Goal: Navigation & Orientation: Find specific page/section

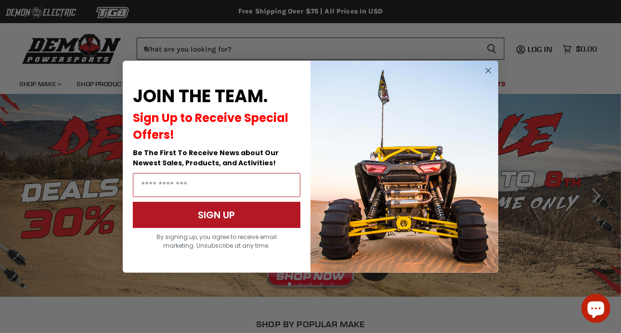
click at [484, 65] on icon "Close dialog" at bounding box center [488, 70] width 12 height 12
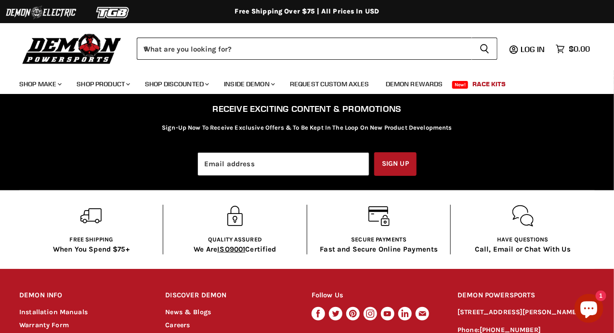
scroll to position [1647, 0]
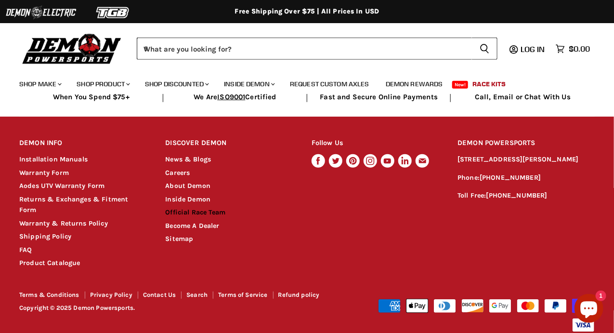
click at [200, 208] on link "Official Race Team" at bounding box center [195, 212] width 60 height 8
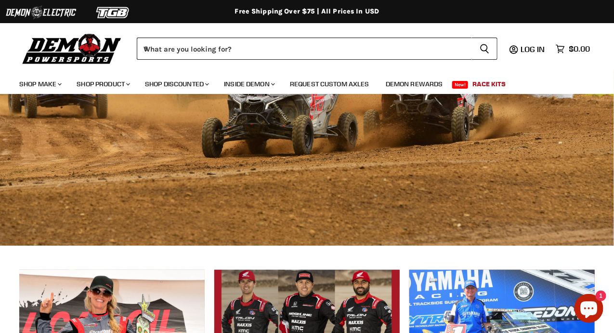
scroll to position [48, 0]
